Goal: Navigation & Orientation: Find specific page/section

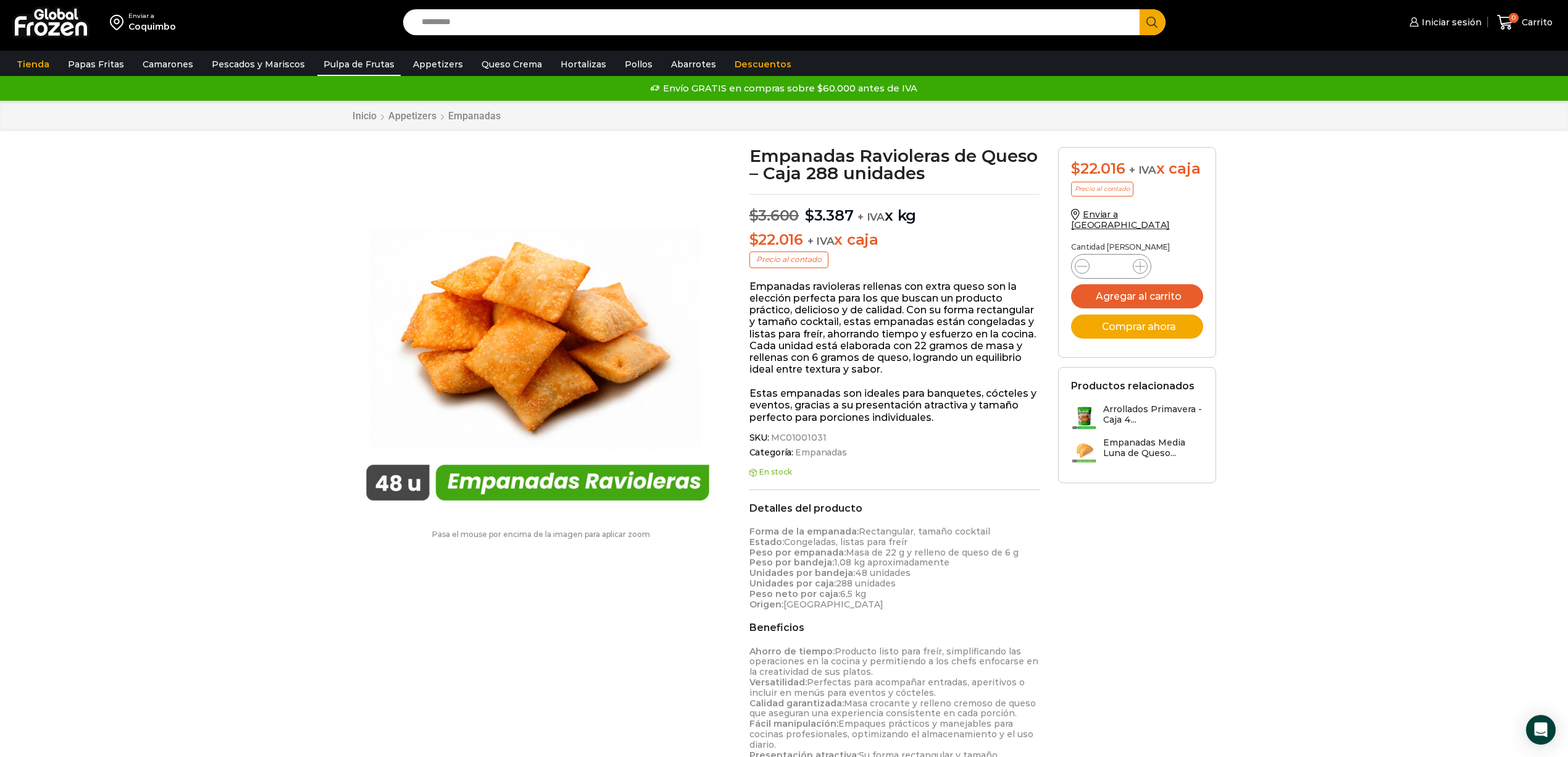
click at [355, 62] on link "Pulpa de Frutas" at bounding box center [359, 64] width 83 height 23
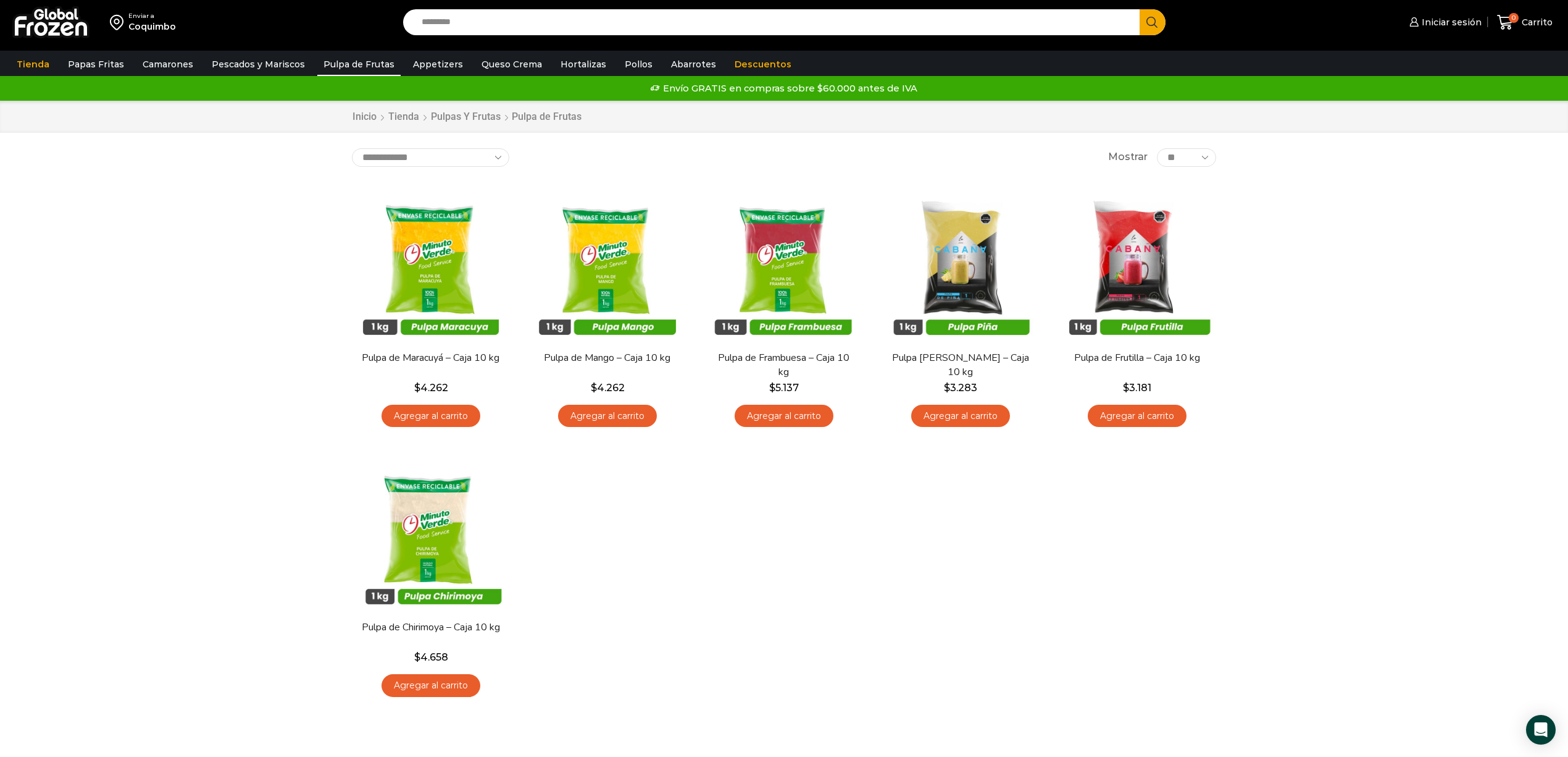
click at [41, 28] on img at bounding box center [50, 22] width 77 height 32
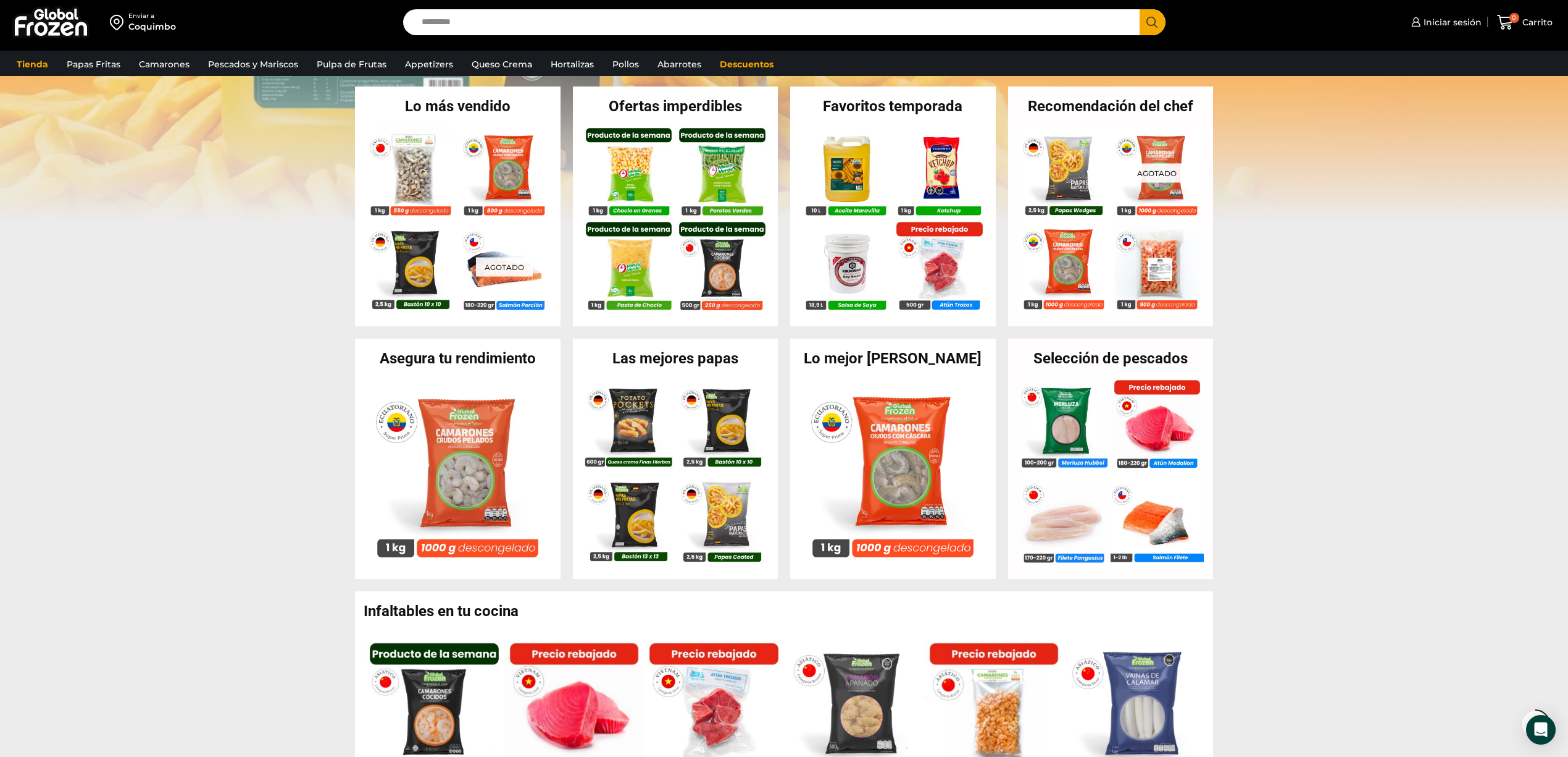
scroll to position [247, 0]
